Goal: Information Seeking & Learning: Learn about a topic

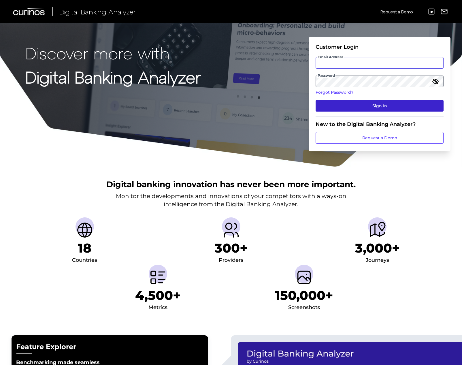
type input "[PERSON_NAME][EMAIL_ADDRESS][PERSON_NAME][DOMAIN_NAME]"
click at [358, 101] on button "Sign In" at bounding box center [379, 106] width 128 height 12
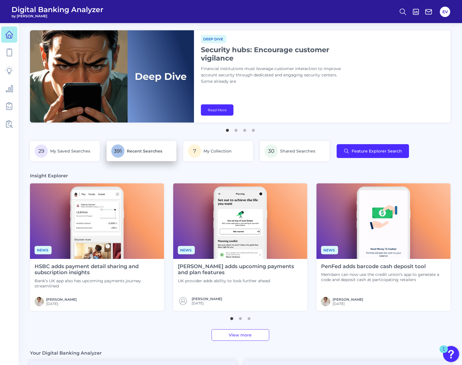
click at [129, 150] on span "Recent Searches" at bounding box center [144, 150] width 35 height 5
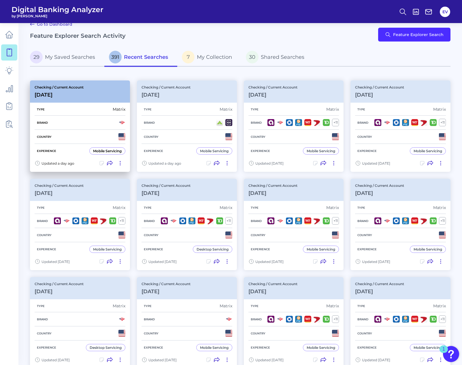
scroll to position [7, 0]
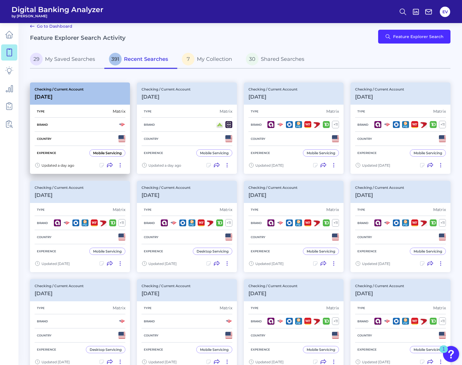
click at [96, 142] on div "Country" at bounding box center [80, 139] width 91 height 14
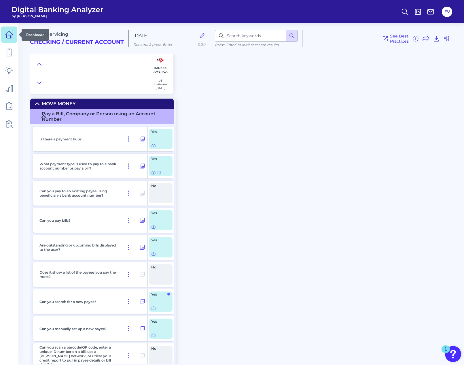
click at [13, 38] on icon at bounding box center [9, 35] width 8 height 8
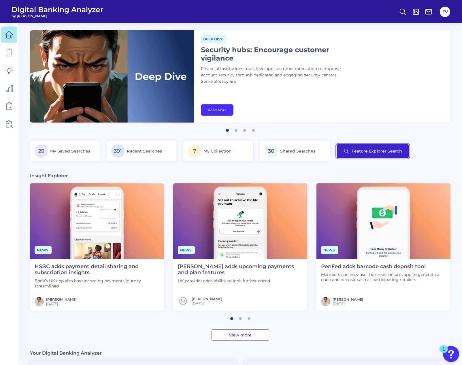
click at [369, 149] on button "Feature Explorer Search" at bounding box center [372, 151] width 72 height 14
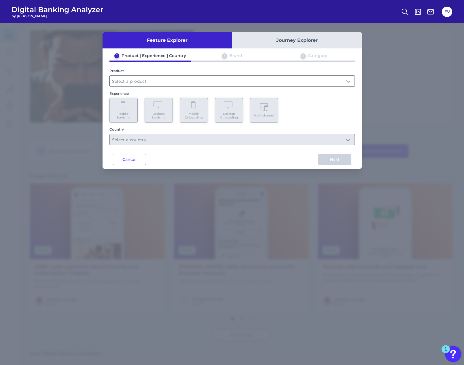
click at [143, 84] on input "text" at bounding box center [232, 80] width 245 height 11
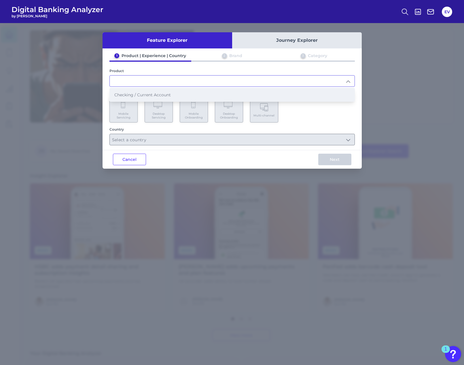
click at [142, 94] on span "Checking / Current Account" at bounding box center [142, 94] width 56 height 5
type input "Checking / Current Account"
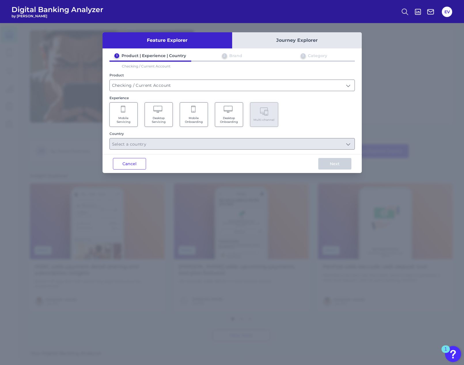
drag, startPoint x: 126, startPoint y: 119, endPoint x: 128, endPoint y: 125, distance: 7.0
click at [126, 119] on span "Mobile Servicing" at bounding box center [124, 119] width 22 height 7
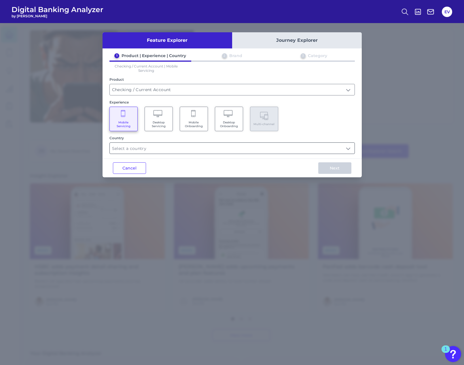
click at [181, 147] on input "text" at bounding box center [232, 148] width 245 height 11
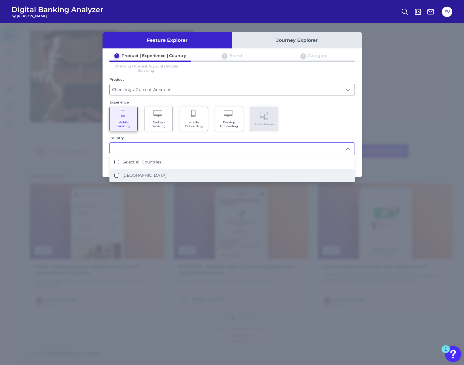
click at [161, 175] on li "[GEOGRAPHIC_DATA]" at bounding box center [232, 174] width 245 height 13
type input "Select all Countries"
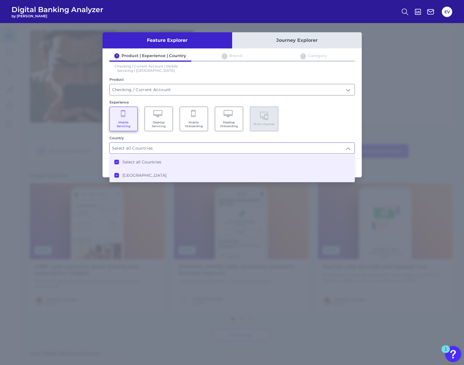
scroll to position [0, 0]
click at [317, 128] on div "Mobile Servicing Desktop Servicing Mobile Onboarding Desktop Onboarding Multi-c…" at bounding box center [231, 119] width 245 height 24
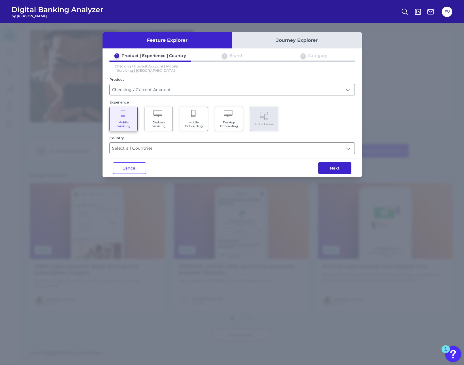
click at [326, 165] on button "Next" at bounding box center [334, 168] width 33 height 12
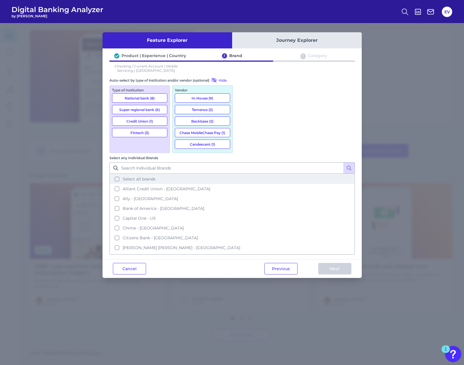
click at [243, 174] on button "Select all brands" at bounding box center [232, 179] width 244 height 10
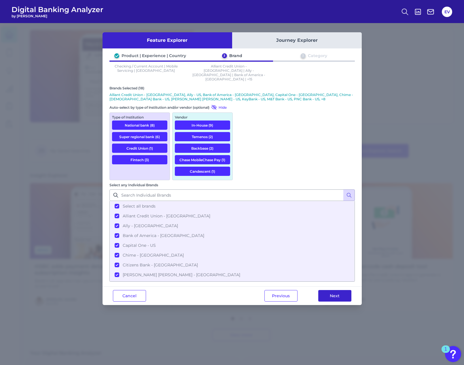
click at [325, 290] on button "Next" at bounding box center [334, 296] width 33 height 12
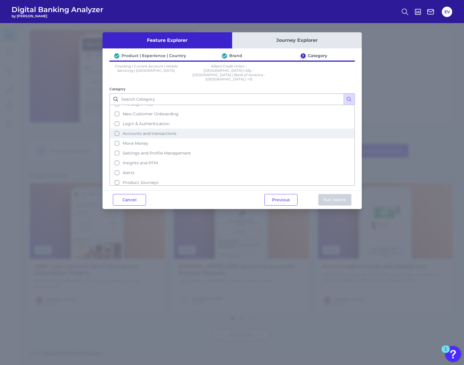
scroll to position [18, 0]
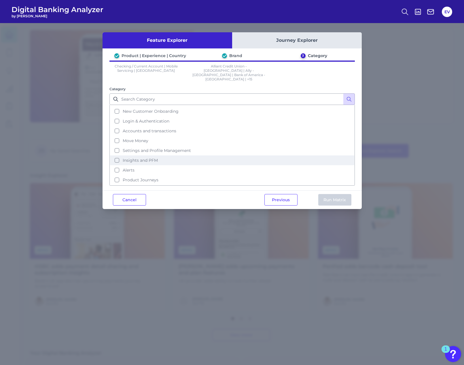
click at [135, 158] on span "Insights and PFM" at bounding box center [140, 160] width 35 height 5
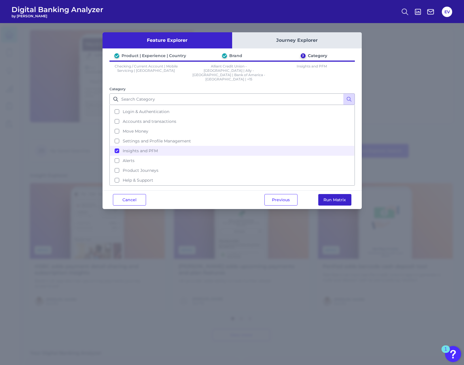
click at [333, 194] on button "Run Matrix" at bounding box center [334, 200] width 33 height 12
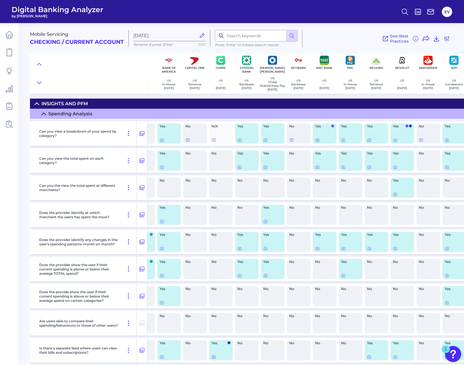
scroll to position [0, 68]
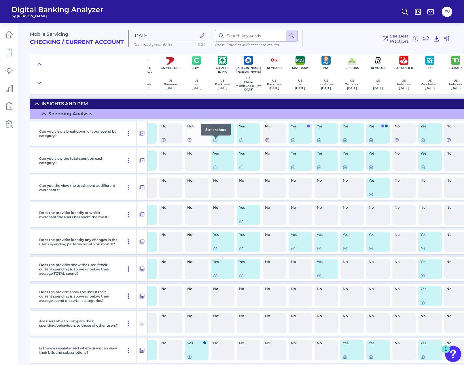
click at [213, 142] on icon at bounding box center [215, 140] width 5 height 5
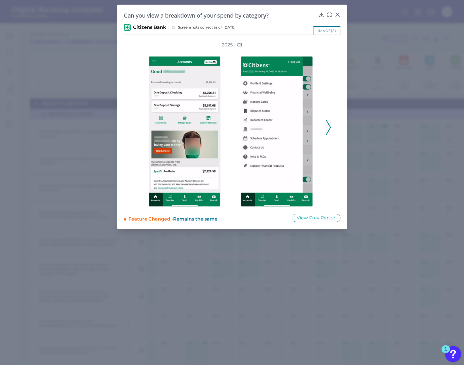
click at [329, 129] on polyline at bounding box center [328, 127] width 4 height 15
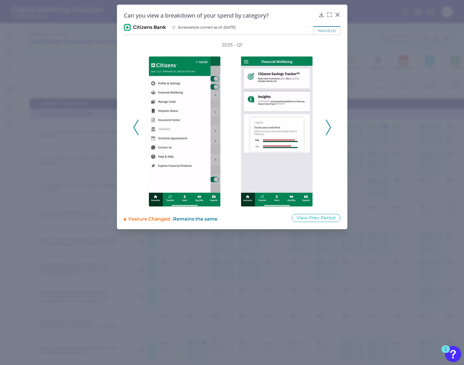
click at [329, 129] on polyline at bounding box center [328, 127] width 4 height 15
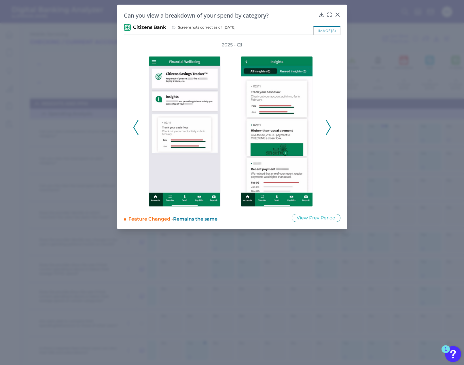
click at [329, 129] on polyline at bounding box center [328, 127] width 4 height 15
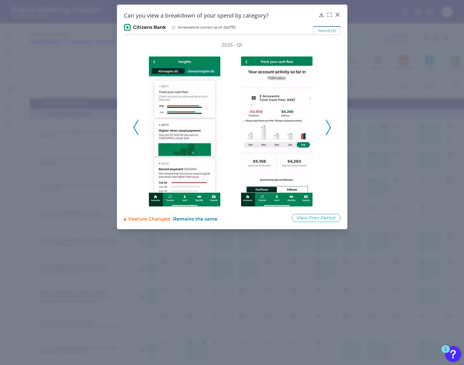
click at [329, 129] on polyline at bounding box center [328, 127] width 4 height 15
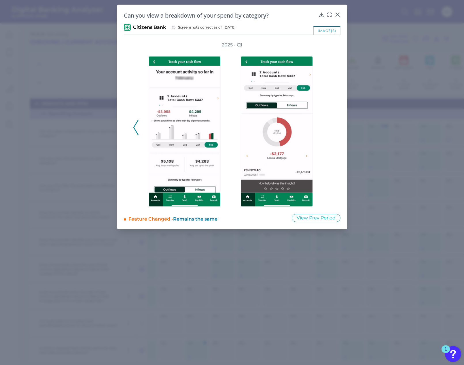
click at [329, 129] on div "2025 - Q1" at bounding box center [232, 124] width 198 height 165
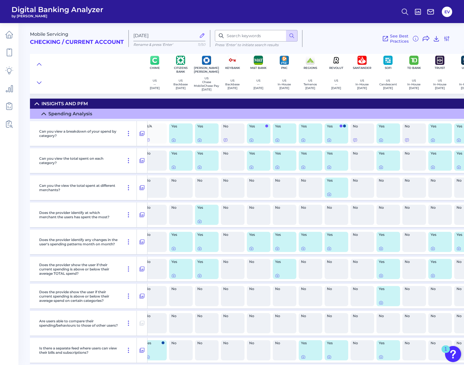
scroll to position [0, 124]
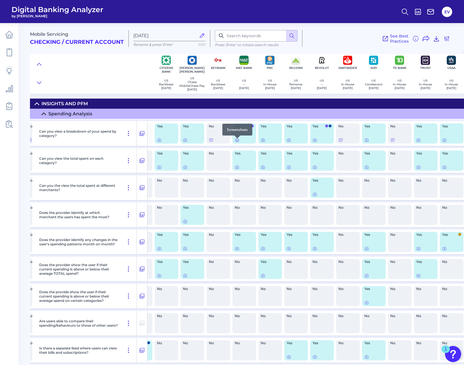
click at [237, 141] on icon at bounding box center [237, 140] width 5 height 5
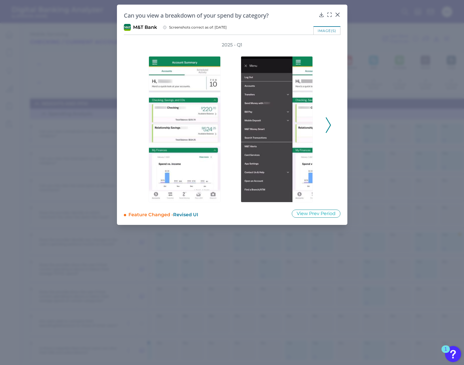
click at [328, 126] on icon at bounding box center [328, 125] width 5 height 16
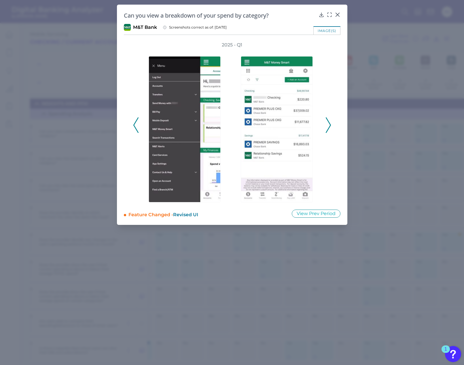
click at [328, 126] on icon at bounding box center [328, 125] width 5 height 16
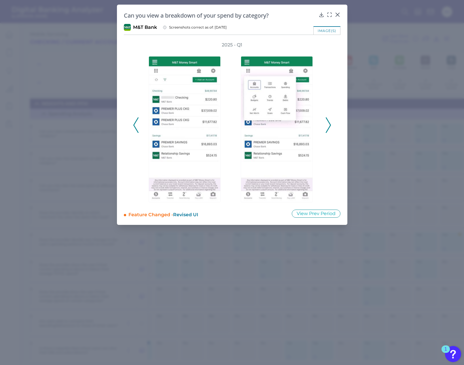
click at [328, 126] on icon at bounding box center [328, 125] width 5 height 16
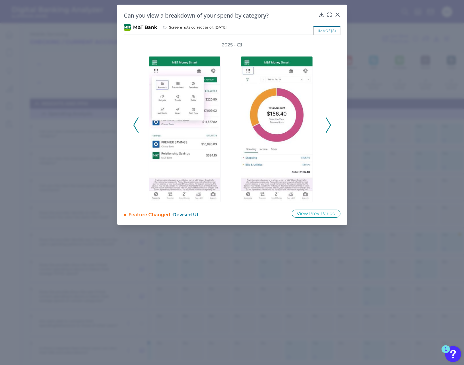
click at [328, 126] on icon at bounding box center [328, 125] width 5 height 16
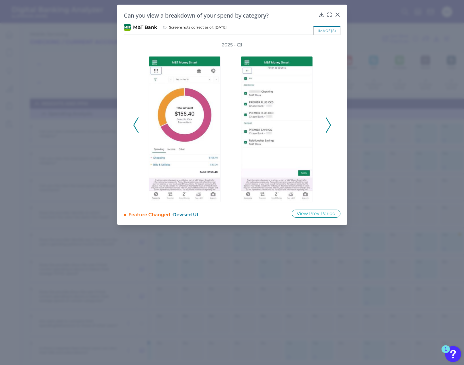
click at [328, 126] on icon at bounding box center [328, 125] width 5 height 16
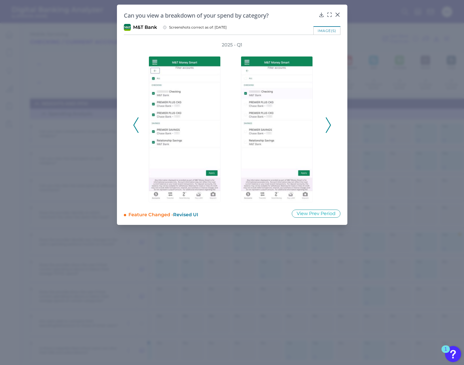
click at [328, 126] on icon at bounding box center [328, 125] width 5 height 16
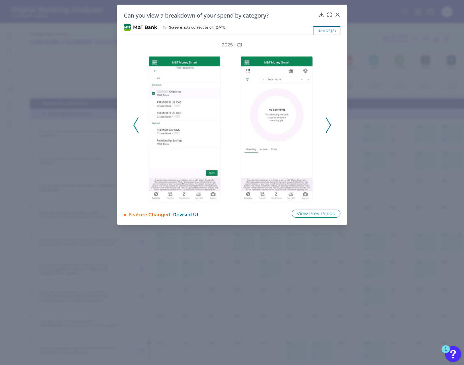
click at [328, 126] on icon at bounding box center [328, 125] width 5 height 16
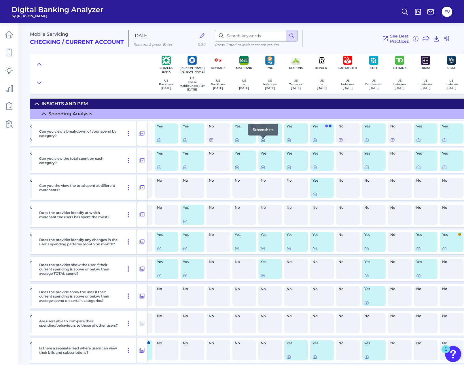
click at [264, 141] on icon at bounding box center [262, 140] width 1 height 1
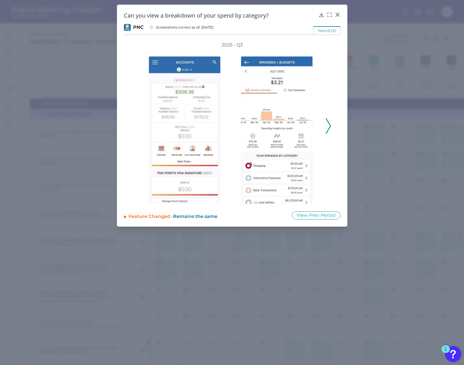
click at [330, 126] on polyline at bounding box center [328, 126] width 4 height 15
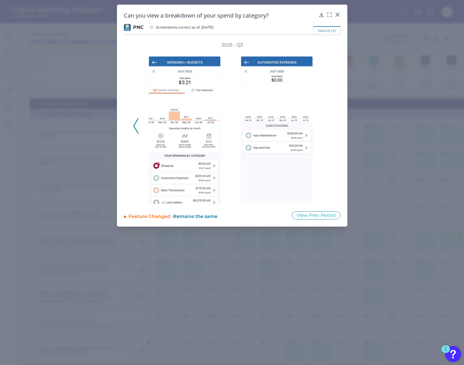
click at [134, 126] on polyline at bounding box center [136, 126] width 4 height 15
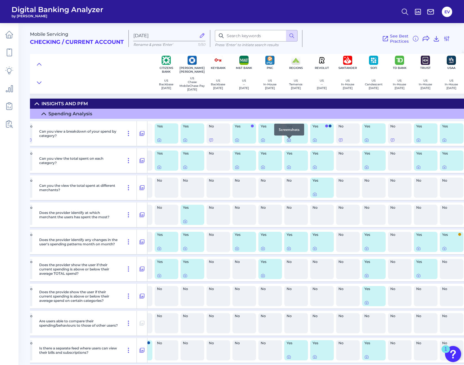
click at [290, 142] on icon at bounding box center [289, 140] width 5 height 5
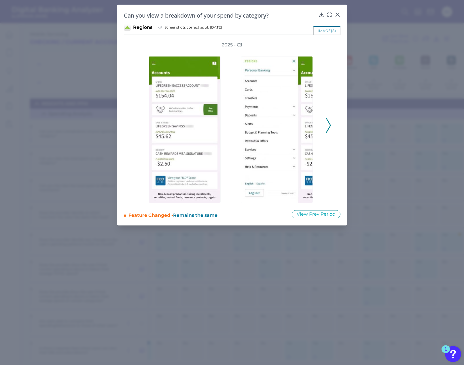
click at [329, 124] on polyline at bounding box center [328, 125] width 4 height 15
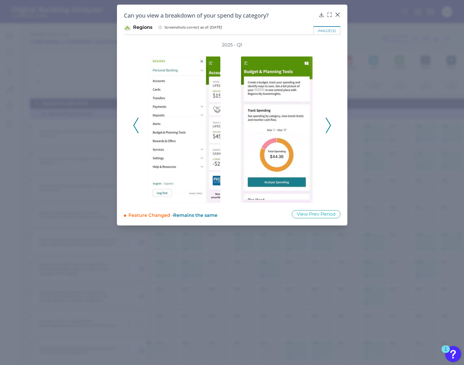
click at [329, 124] on polyline at bounding box center [328, 125] width 4 height 15
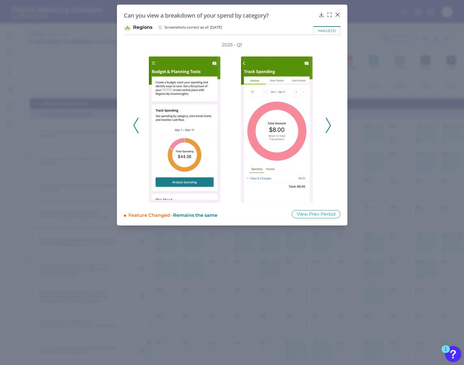
click at [329, 124] on polyline at bounding box center [328, 125] width 4 height 15
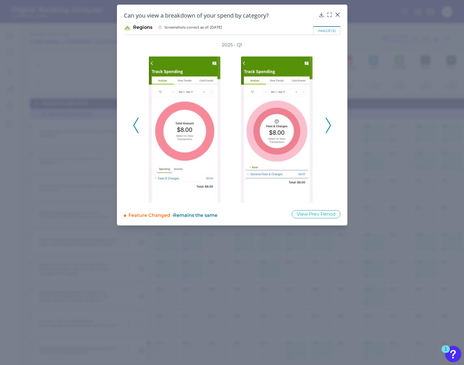
click at [329, 124] on polyline at bounding box center [328, 125] width 4 height 15
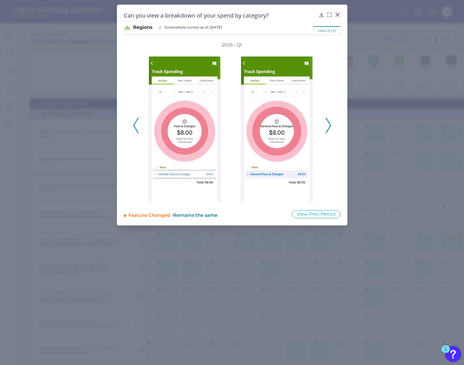
click at [329, 124] on polyline at bounding box center [328, 125] width 4 height 15
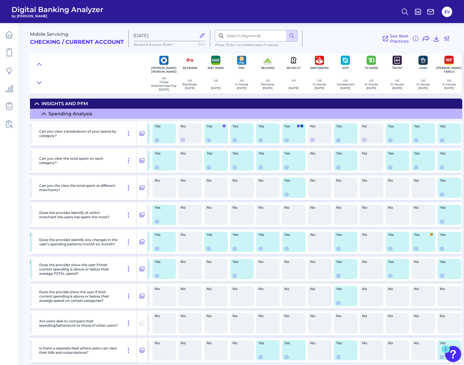
scroll to position [0, 155]
click at [389, 141] on icon at bounding box center [389, 140] width 1 height 1
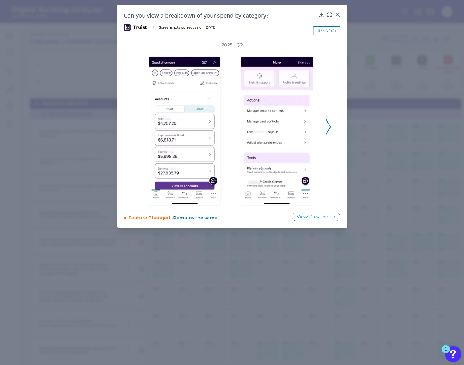
click at [328, 130] on polyline at bounding box center [328, 126] width 4 height 15
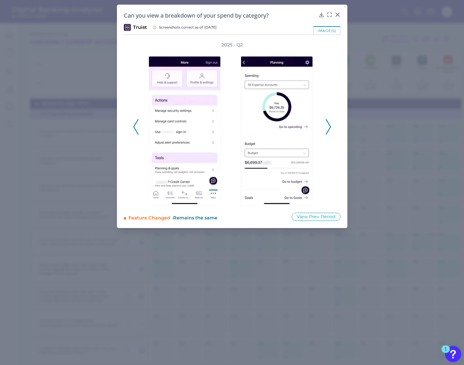
click at [328, 130] on polyline at bounding box center [328, 126] width 4 height 15
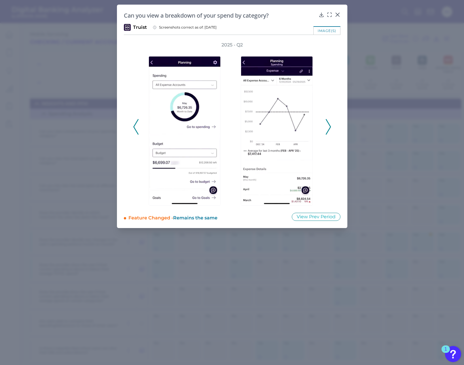
click at [136, 127] on icon at bounding box center [135, 127] width 5 height 16
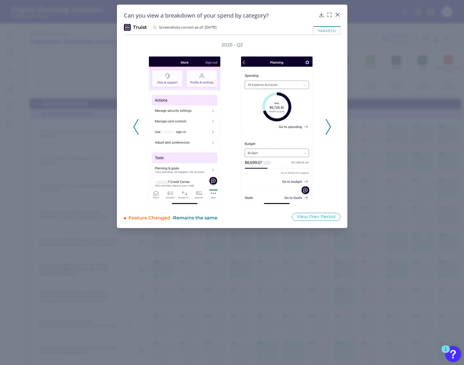
click at [329, 123] on polyline at bounding box center [328, 126] width 4 height 15
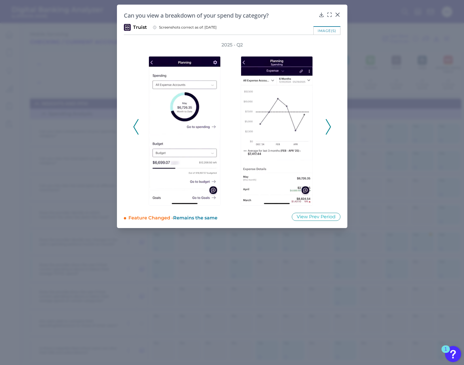
click at [329, 123] on polyline at bounding box center [328, 126] width 4 height 15
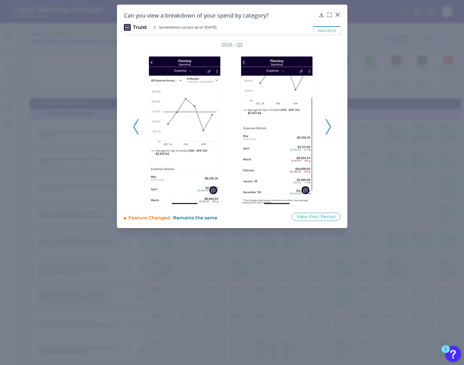
click at [329, 123] on polyline at bounding box center [328, 126] width 4 height 15
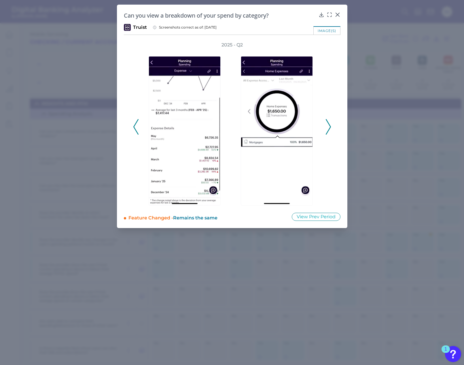
click at [328, 124] on polyline at bounding box center [328, 126] width 4 height 15
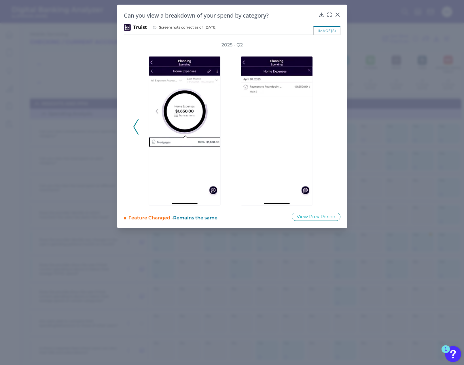
click at [328, 124] on div "2025 - Q2" at bounding box center [232, 124] width 198 height 164
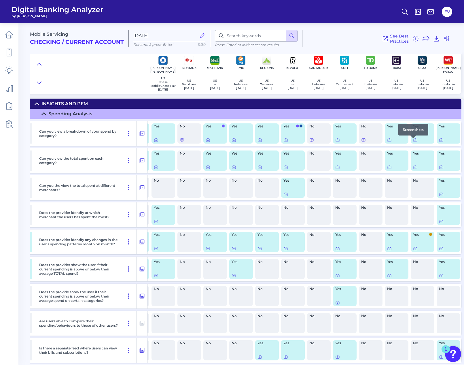
click at [412, 140] on div at bounding box center [413, 138] width 6 height 6
click at [413, 141] on icon at bounding box center [415, 140] width 5 height 5
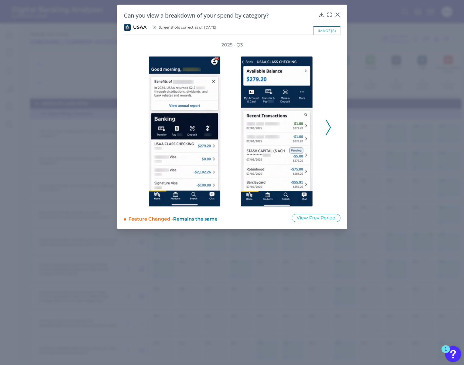
click at [329, 124] on icon at bounding box center [328, 128] width 5 height 16
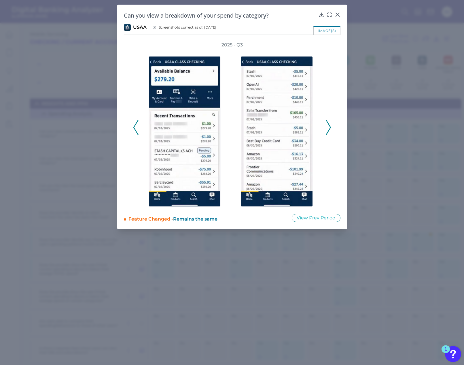
click at [329, 124] on icon at bounding box center [328, 128] width 5 height 16
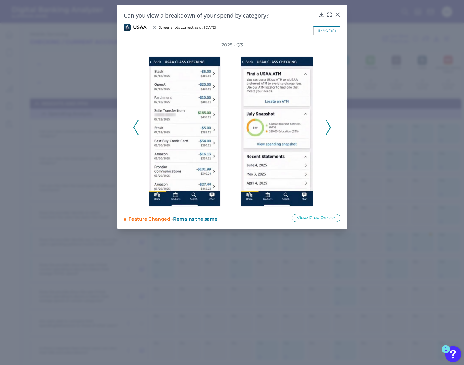
click at [329, 124] on icon at bounding box center [328, 128] width 5 height 16
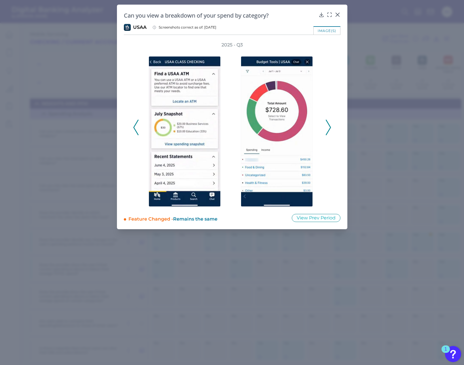
click at [329, 124] on icon at bounding box center [328, 128] width 5 height 16
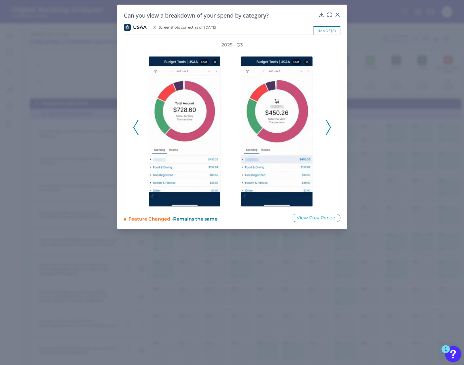
click at [329, 124] on icon at bounding box center [328, 128] width 5 height 16
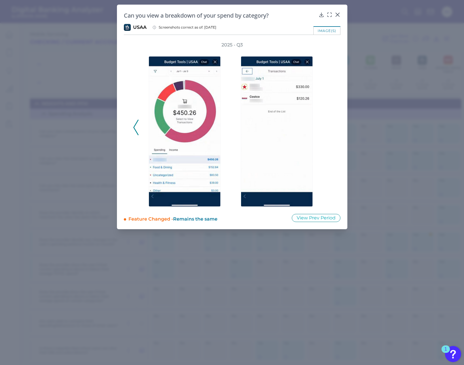
click at [133, 126] on icon at bounding box center [135, 128] width 5 height 16
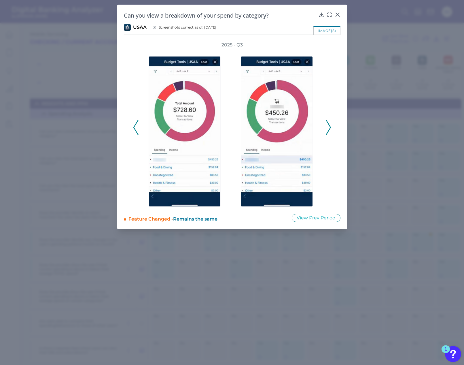
click at [134, 126] on polyline at bounding box center [136, 127] width 4 height 15
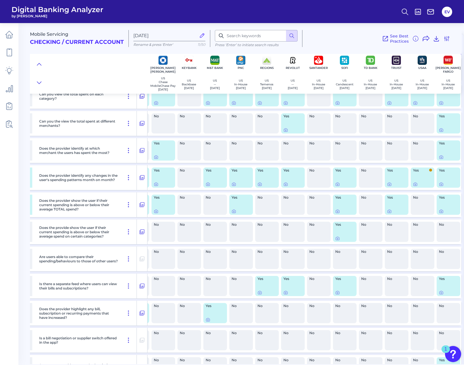
scroll to position [65, 155]
